Goal: Information Seeking & Learning: Learn about a topic

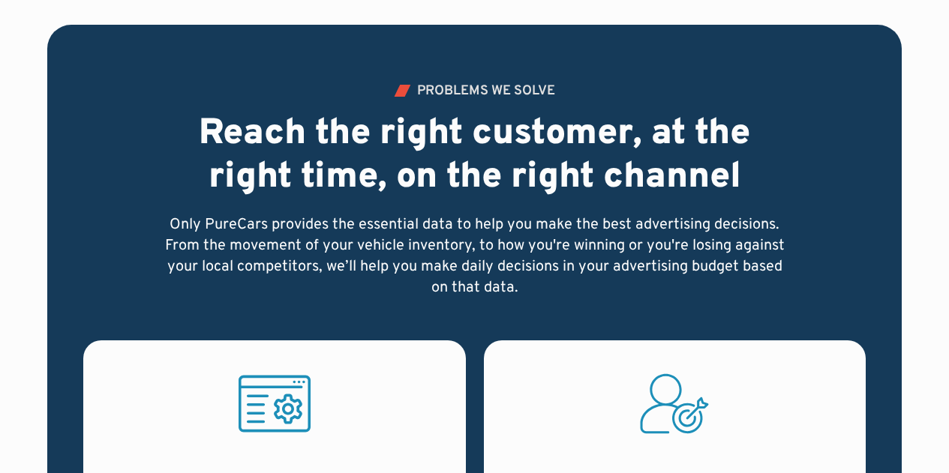
scroll to position [895, 0]
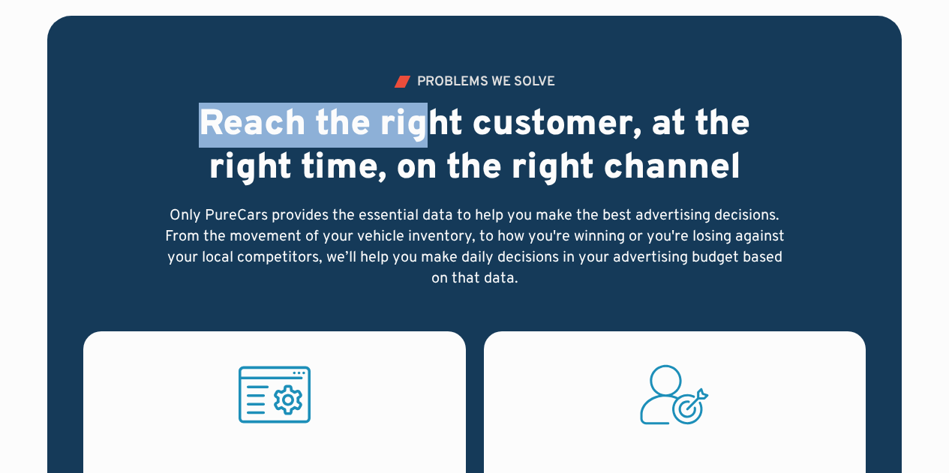
drag, startPoint x: 207, startPoint y: 120, endPoint x: 436, endPoint y: 130, distance: 228.9
click at [436, 130] on h2 "Reach the right customer, at the right time, on the right channel" at bounding box center [475, 147] width 624 height 86
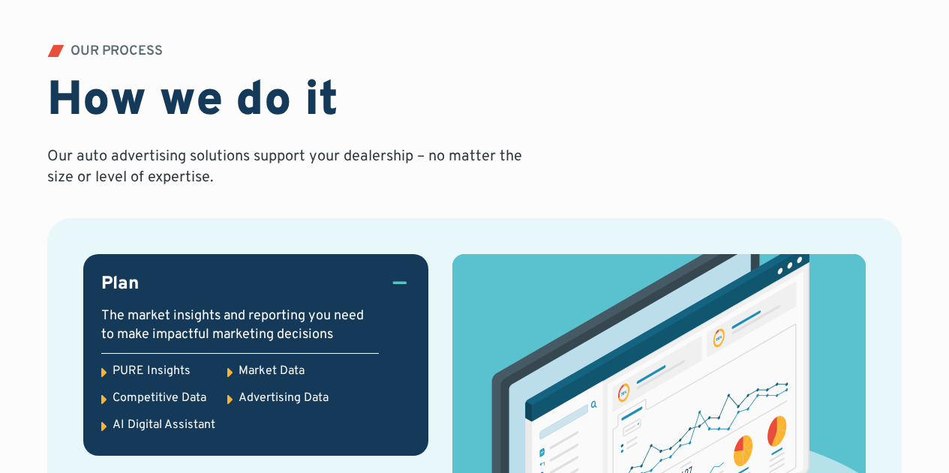
scroll to position [1808, 0]
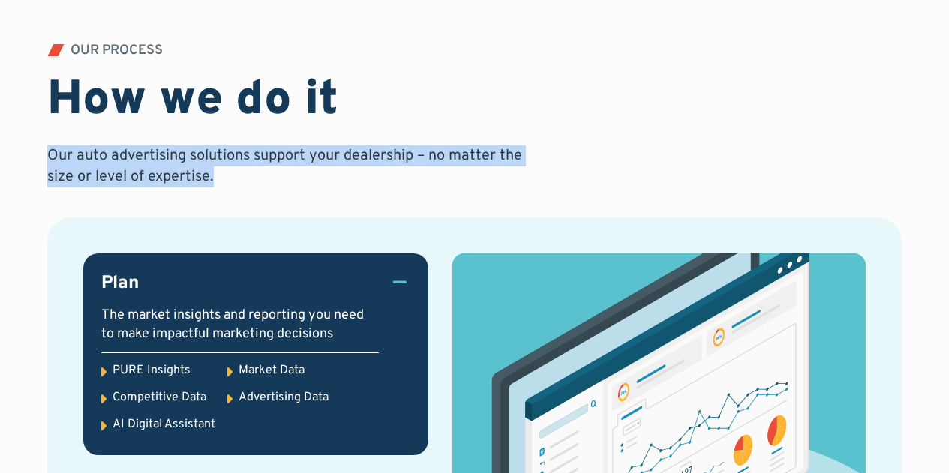
drag, startPoint x: 47, startPoint y: 153, endPoint x: 229, endPoint y: 175, distance: 182.9
click at [229, 175] on p "Our auto advertising solutions support your dealership – no matter the size or …" at bounding box center [287, 166] width 480 height 42
copy p "Our auto advertising solutions support your dealership – no matter the size or …"
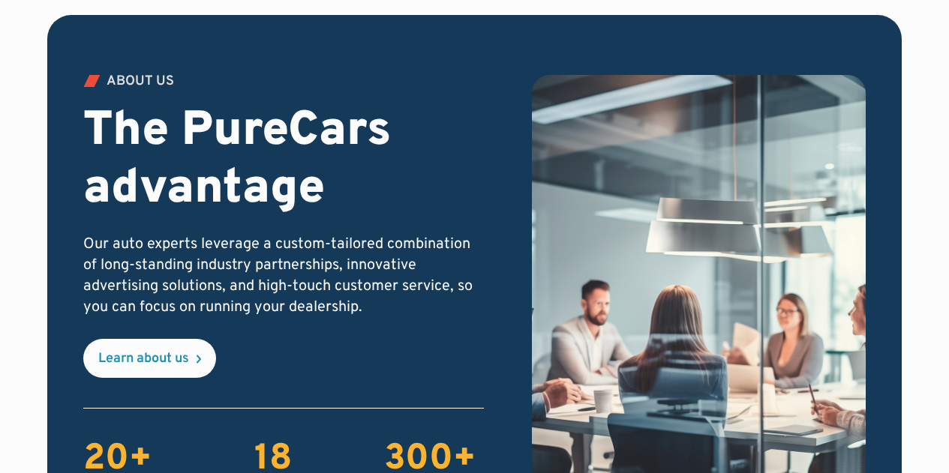
scroll to position [2528, 0]
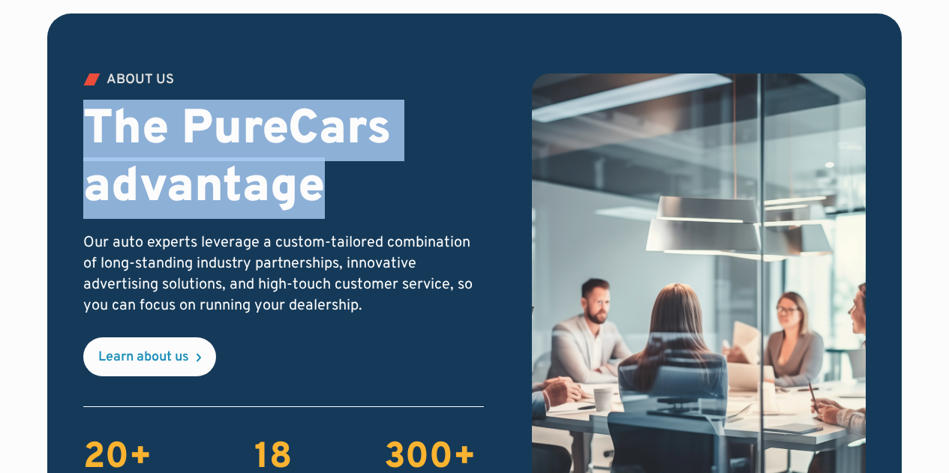
drag, startPoint x: 88, startPoint y: 123, endPoint x: 311, endPoint y: 184, distance: 230.9
click at [311, 184] on h2 "The PureCars advantage" at bounding box center [283, 159] width 400 height 115
copy h2 "The PureCars advantage"
click at [253, 85] on div "ABOUT US The PureCars advantage Our auto experts leverage a custom-tailored com…" at bounding box center [283, 224] width 400 height 303
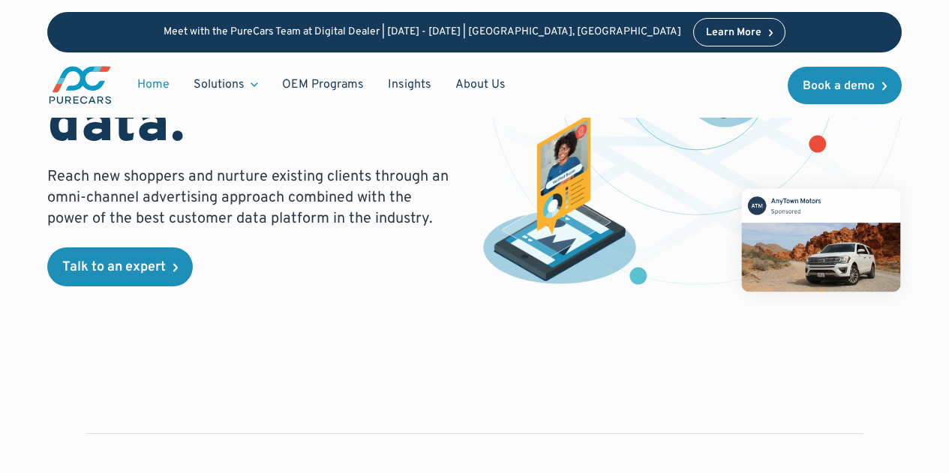
scroll to position [0, 0]
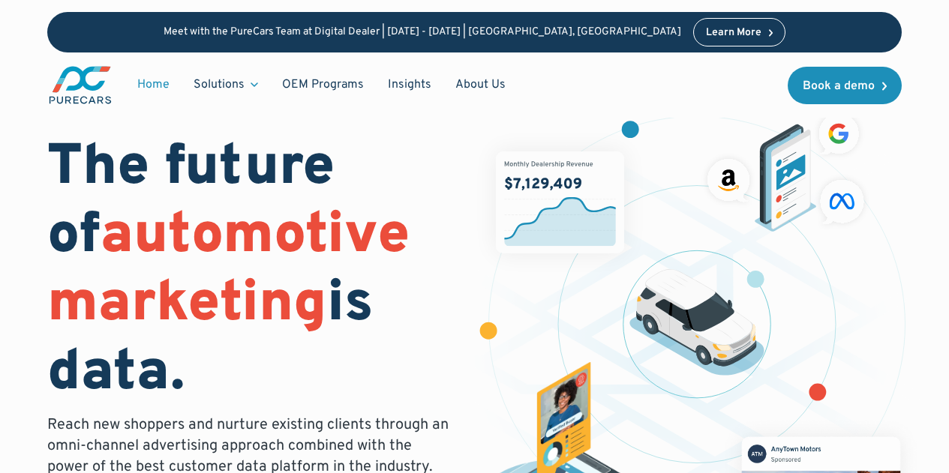
drag, startPoint x: 57, startPoint y: 157, endPoint x: 193, endPoint y: 379, distance: 260.6
click at [193, 379] on h1 "The future of automotive marketing is data." at bounding box center [251, 272] width 409 height 274
click at [232, 189] on h1 "The future of automotive marketing is data." at bounding box center [251, 272] width 409 height 274
click at [308, 89] on link "OEM Programs" at bounding box center [323, 84] width 106 height 28
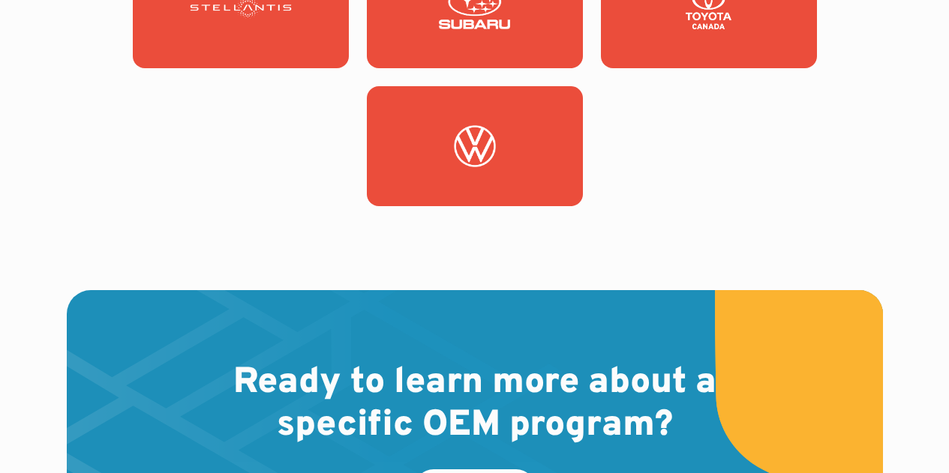
scroll to position [2397, 0]
